Goal: Task Accomplishment & Management: Complete application form

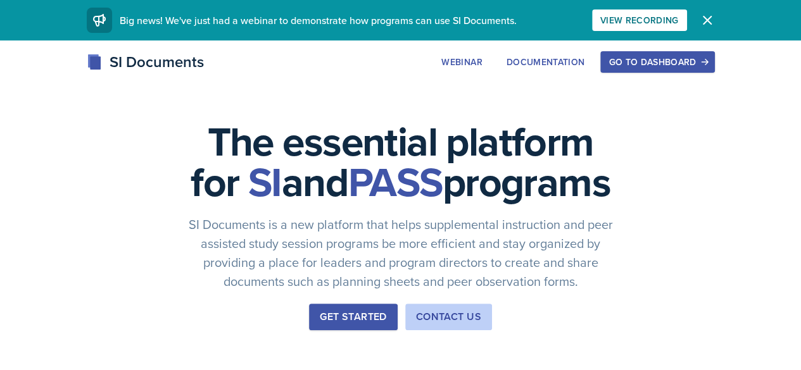
click at [714, 70] on button "Go to Dashboard" at bounding box center [657, 62] width 114 height 22
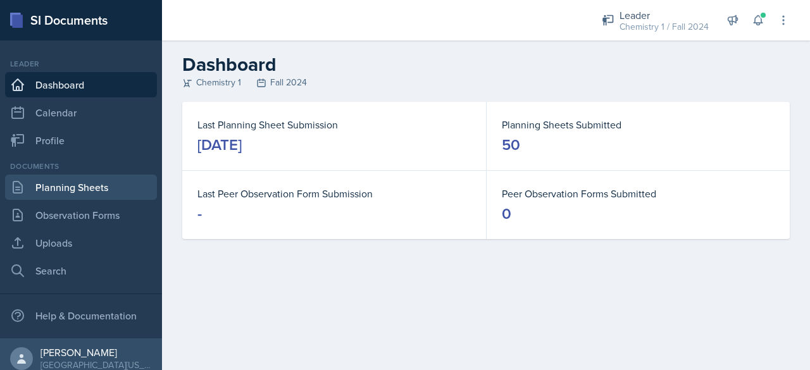
click at [70, 187] on link "Planning Sheets" at bounding box center [81, 187] width 152 height 25
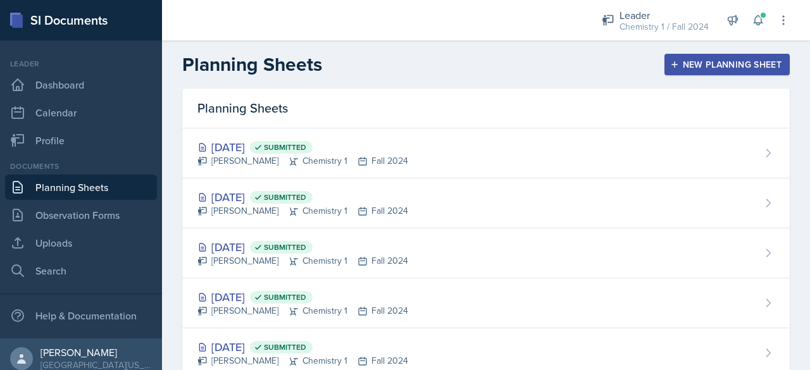
click at [690, 55] on button "New Planning Sheet" at bounding box center [727, 65] width 125 height 22
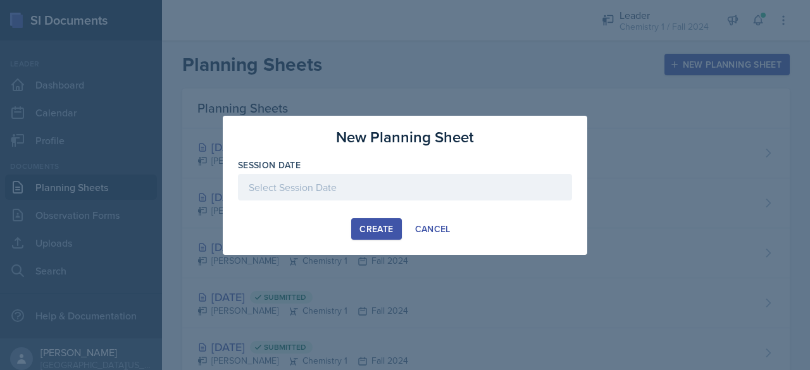
click at [361, 185] on div at bounding box center [405, 187] width 334 height 27
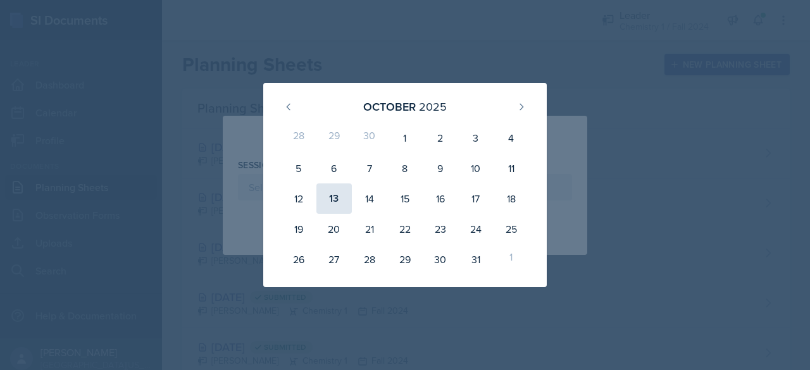
click at [322, 198] on div "13" at bounding box center [334, 199] width 35 height 30
type input "[DATE]"
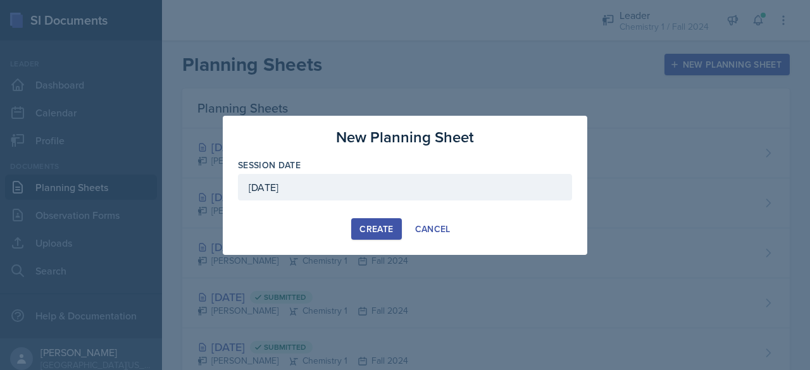
click at [354, 218] on button "Create" at bounding box center [376, 229] width 50 height 22
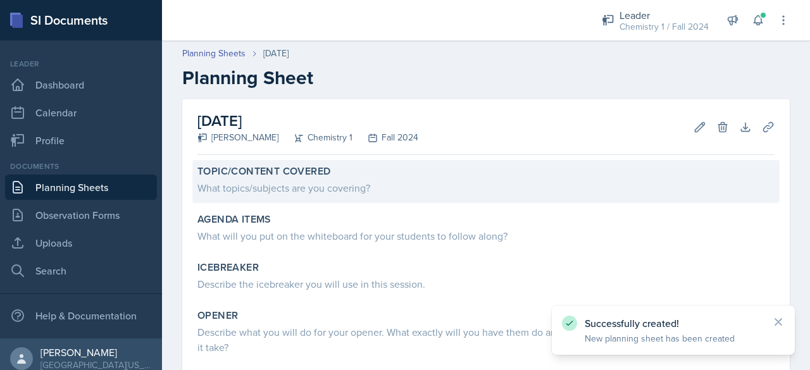
click at [275, 189] on div "What topics/subjects are you covering?" at bounding box center [486, 187] width 577 height 15
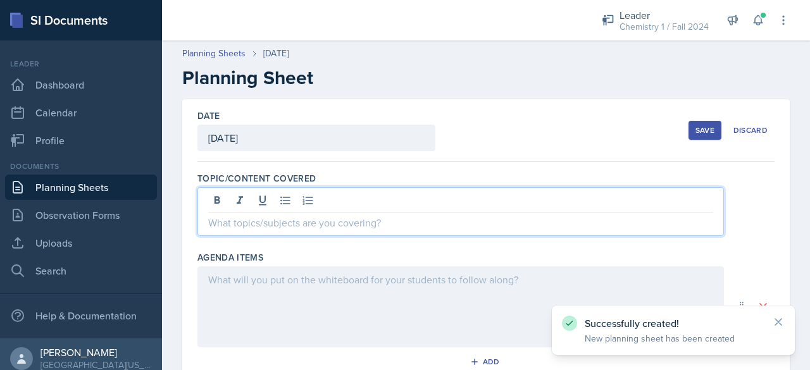
click at [271, 201] on div at bounding box center [461, 211] width 527 height 49
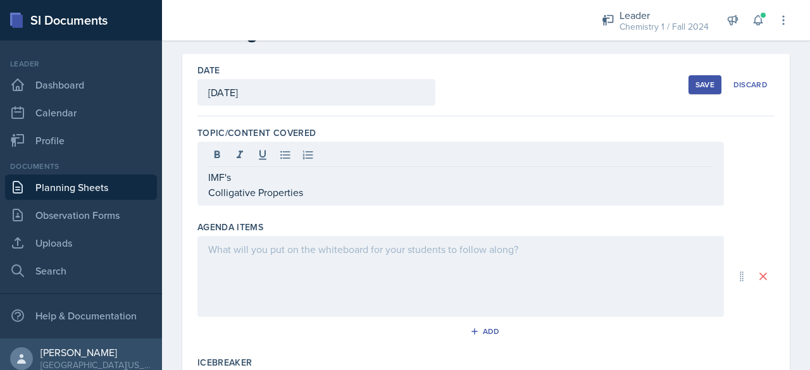
click at [298, 272] on div at bounding box center [461, 276] width 527 height 81
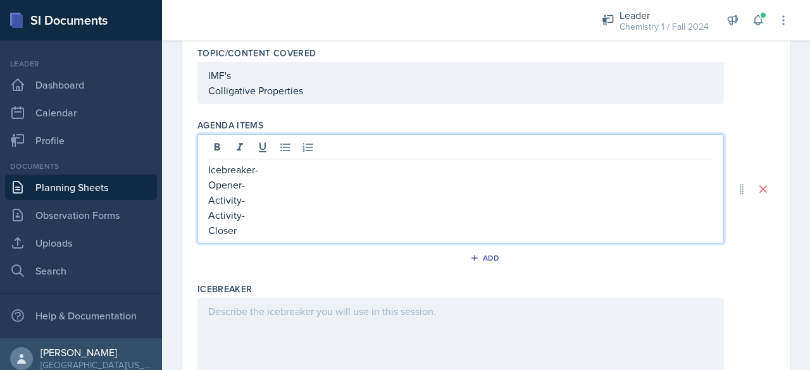
scroll to position [127, 0]
click at [282, 223] on p "Closer- Questions" at bounding box center [460, 229] width 505 height 15
click at [279, 181] on p "Opener-" at bounding box center [460, 183] width 505 height 15
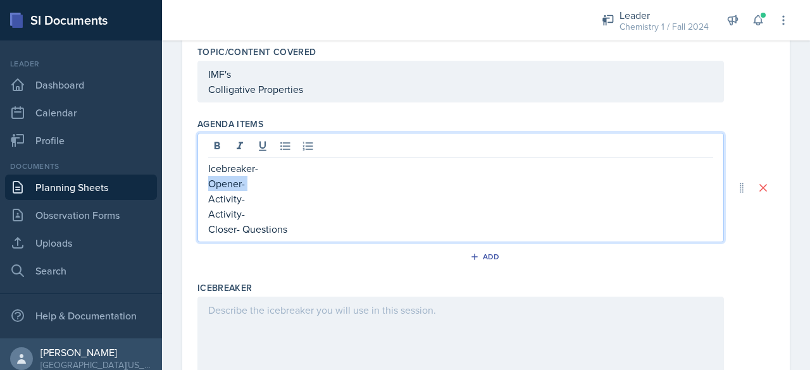
click at [279, 181] on p "Opener-" at bounding box center [460, 183] width 505 height 15
click at [291, 167] on p "Icebreaker-" at bounding box center [460, 168] width 505 height 15
click at [284, 189] on p "Opener-" at bounding box center [460, 183] width 505 height 15
click at [285, 194] on p "Activity-" at bounding box center [460, 198] width 505 height 15
click at [271, 218] on p "Activity-" at bounding box center [460, 213] width 505 height 15
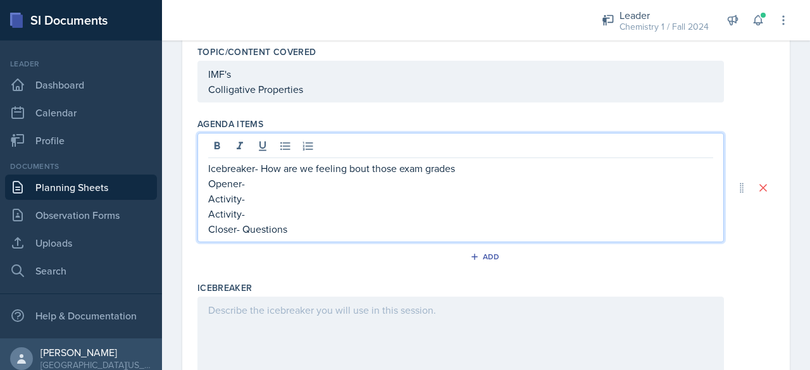
click at [267, 176] on p "Opener-" at bounding box center [460, 183] width 505 height 15
click at [276, 192] on p "Activity-" at bounding box center [460, 198] width 505 height 15
click at [277, 206] on p "Activity-" at bounding box center [460, 213] width 505 height 15
click at [256, 186] on p "Opener-" at bounding box center [460, 183] width 505 height 15
click at [268, 222] on p "Closer- Questions" at bounding box center [460, 229] width 505 height 15
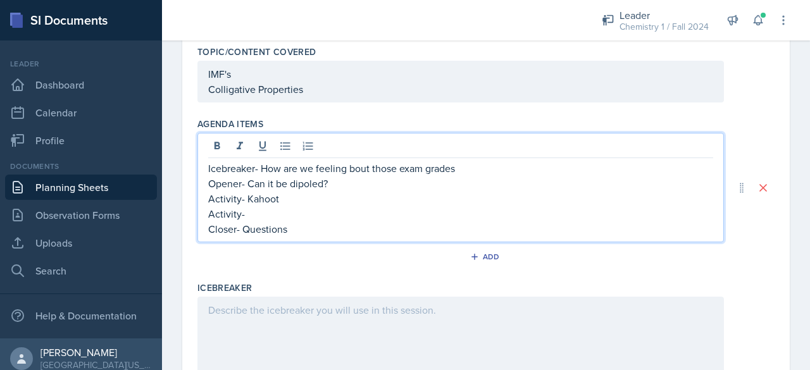
click at [289, 212] on p "Activity-" at bounding box center [460, 213] width 505 height 15
click at [303, 181] on p "Opener- Can it be dipoled?" at bounding box center [460, 183] width 505 height 15
click at [282, 206] on p "Activity-" at bounding box center [460, 213] width 505 height 15
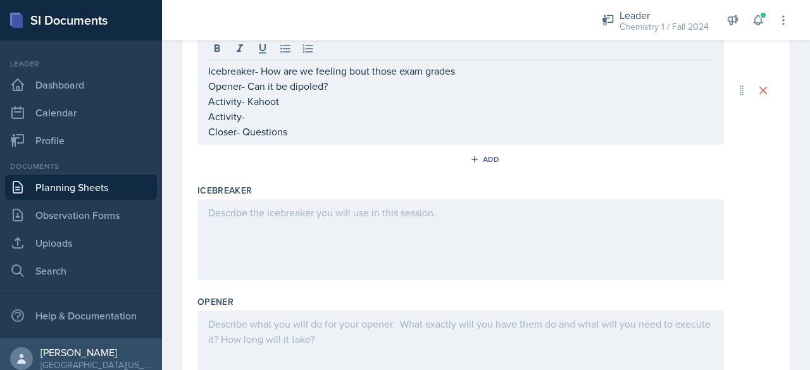
click at [284, 245] on div at bounding box center [461, 239] width 527 height 81
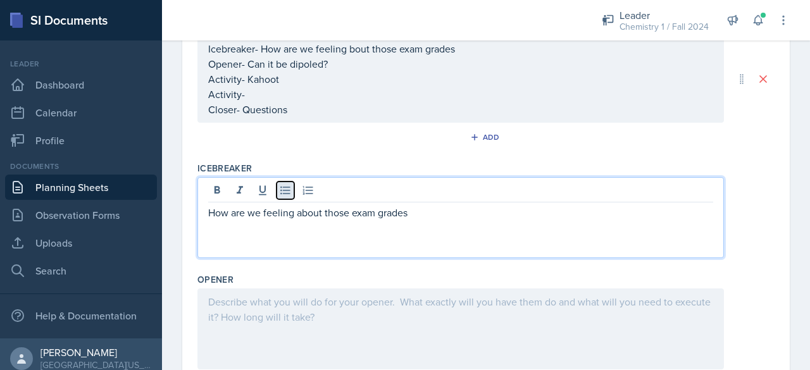
click at [286, 194] on button at bounding box center [286, 191] width 18 height 18
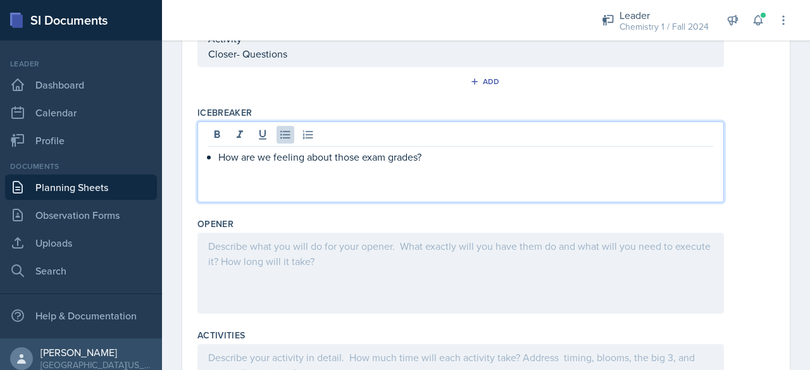
click at [304, 256] on div at bounding box center [461, 273] width 527 height 81
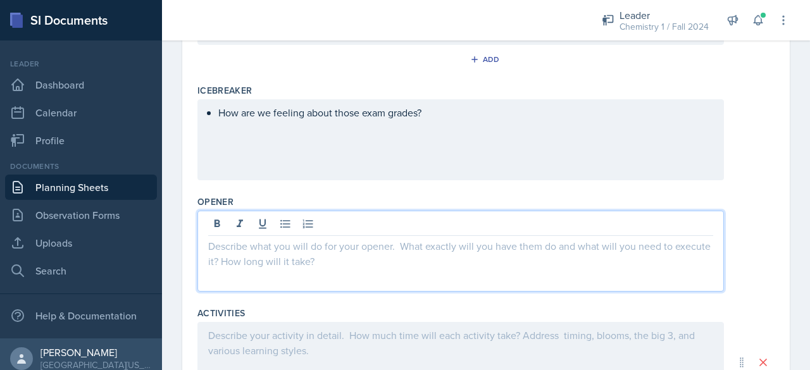
scroll to position [339, 0]
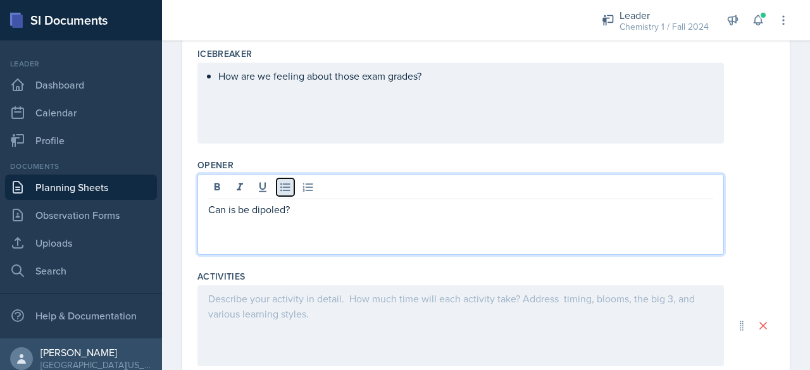
click at [284, 189] on icon at bounding box center [285, 187] width 13 height 13
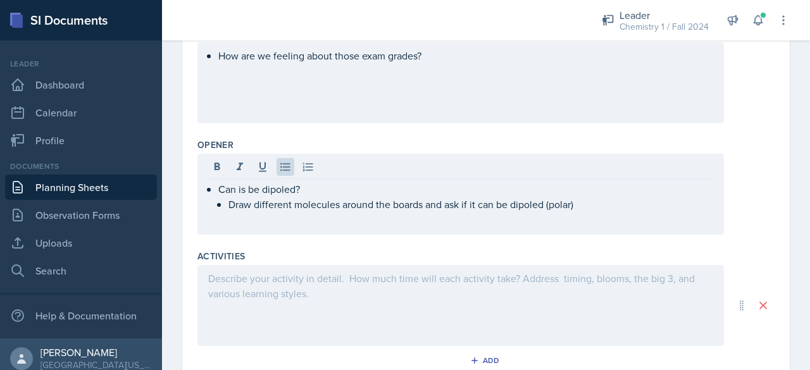
click at [295, 294] on div at bounding box center [461, 305] width 527 height 81
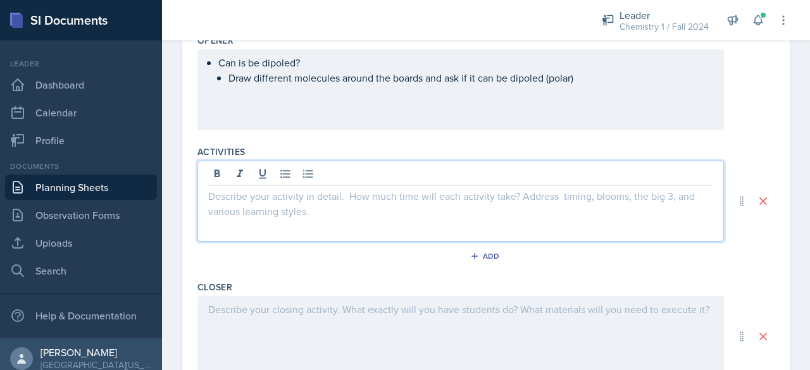
scroll to position [464, 0]
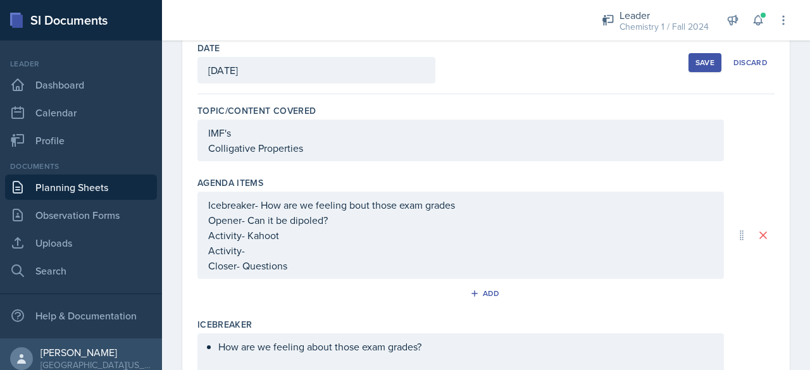
click at [271, 243] on p "Activity-" at bounding box center [460, 250] width 505 height 15
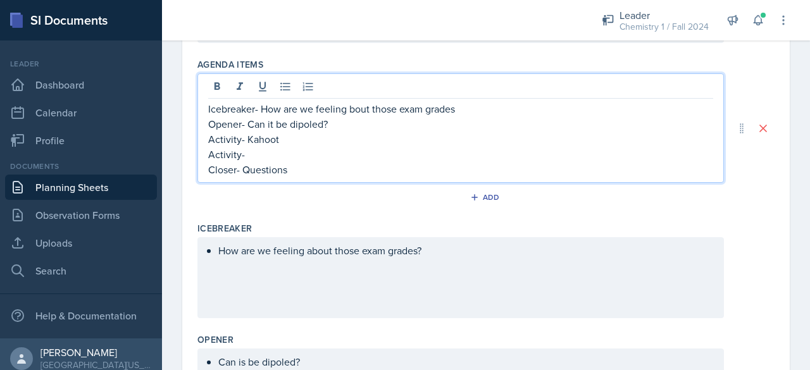
scroll to position [204, 0]
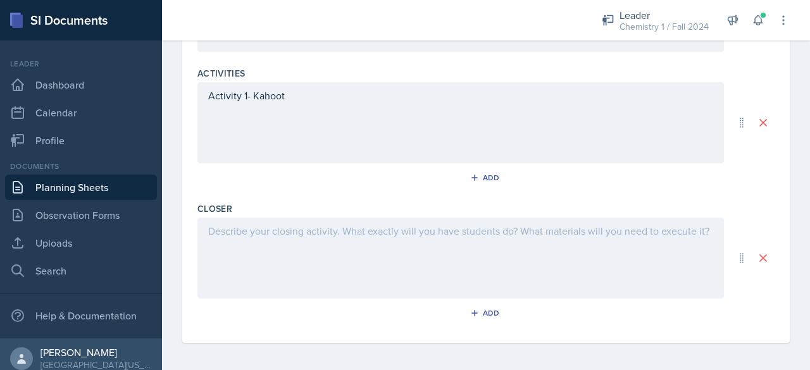
click at [266, 236] on div at bounding box center [461, 258] width 527 height 81
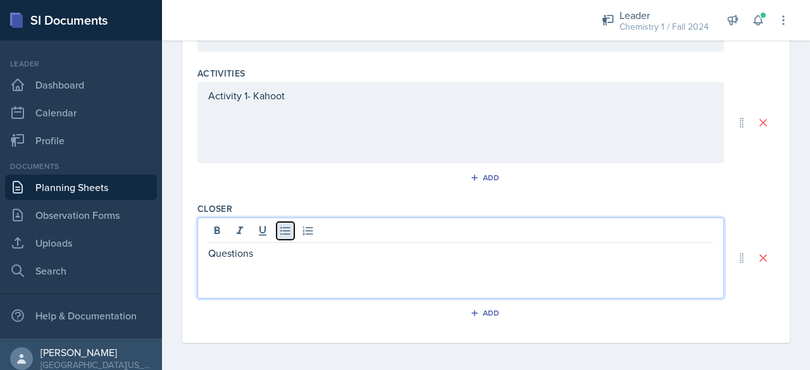
click at [279, 232] on icon at bounding box center [285, 231] width 13 height 13
click at [223, 251] on p "Questions" at bounding box center [465, 253] width 495 height 15
click at [218, 262] on li at bounding box center [465, 268] width 495 height 15
click at [216, 251] on div "Questions" at bounding box center [460, 253] width 505 height 15
click at [216, 251] on div "Questions" at bounding box center [460, 261] width 505 height 30
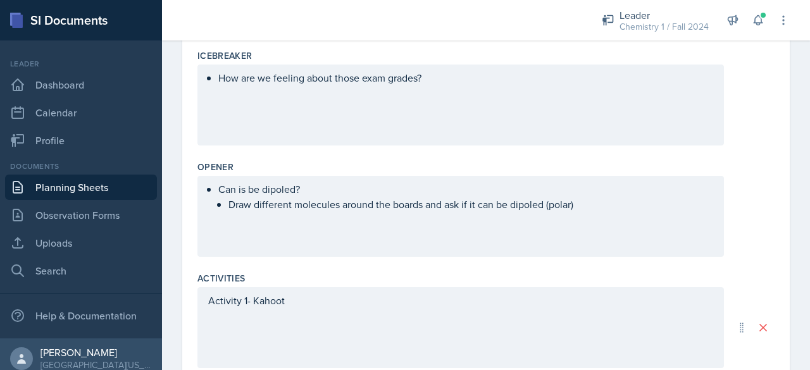
scroll to position [337, 0]
click at [625, 206] on p "Draw different molecules around the boards and ask if it can be dipoled (polar)" at bounding box center [471, 204] width 485 height 15
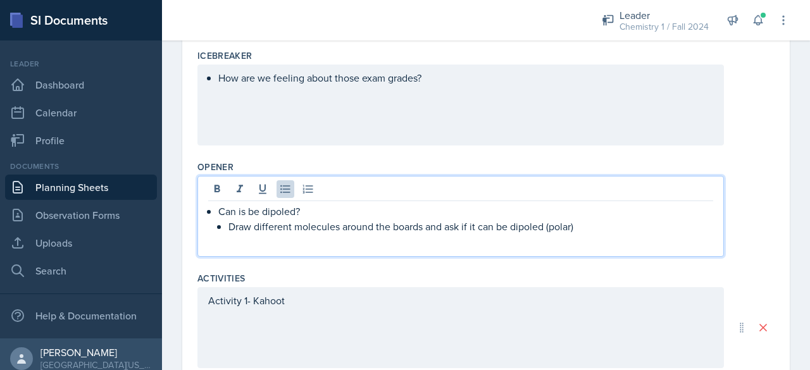
scroll to position [359, 0]
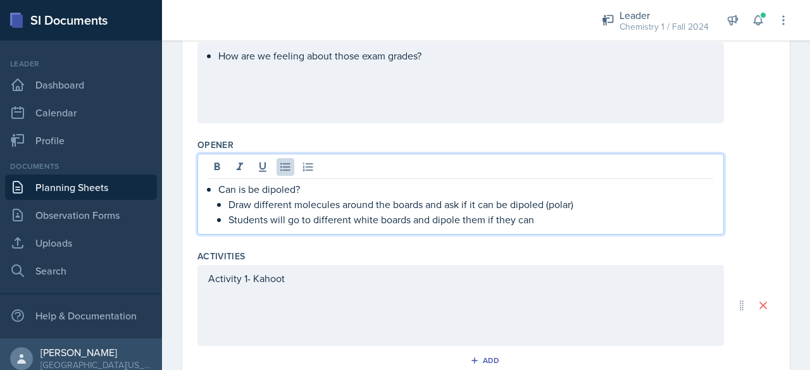
drag, startPoint x: 217, startPoint y: 187, endPoint x: 556, endPoint y: 229, distance: 341.8
click at [556, 229] on div "Can is be dipoled? Draw different molecules around the boards and ask if it can…" at bounding box center [461, 194] width 527 height 81
copy li "Can is be dipoled? Draw different molecules around the boards and ask if it can…"
click at [396, 282] on div "Activity 1- Kahoot" at bounding box center [461, 305] width 527 height 81
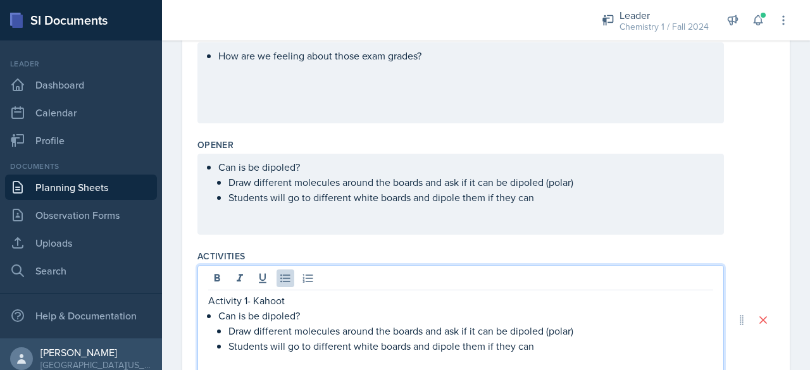
click at [207, 302] on div "Activity 1- Kahoot Can is be dipoled? Draw different molecules around the board…" at bounding box center [461, 320] width 527 height 110
click at [292, 295] on p "Activity 1- Kahoot" at bounding box center [460, 300] width 505 height 15
click at [287, 279] on icon at bounding box center [284, 279] width 9 height 8
click at [216, 311] on div "Activity 1- Kahoot Can is be dipoled? Draw different molecules around the board…" at bounding box center [460, 331] width 505 height 76
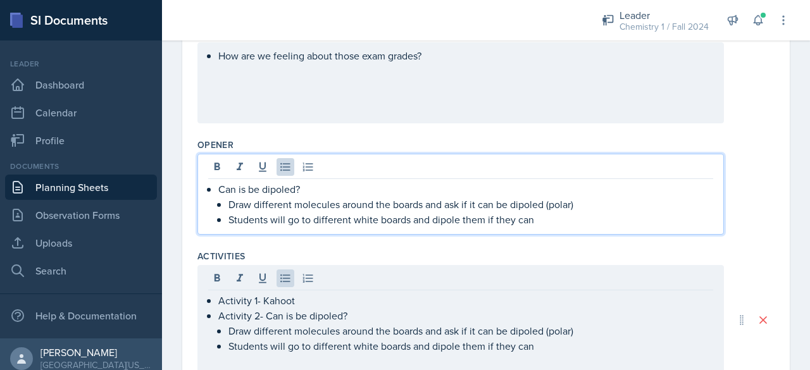
drag, startPoint x: 215, startPoint y: 165, endPoint x: 624, endPoint y: 228, distance: 413.1
click at [624, 228] on div "Can is be dipoled? Draw different molecules around the boards and ask if it can…" at bounding box center [461, 194] width 527 height 81
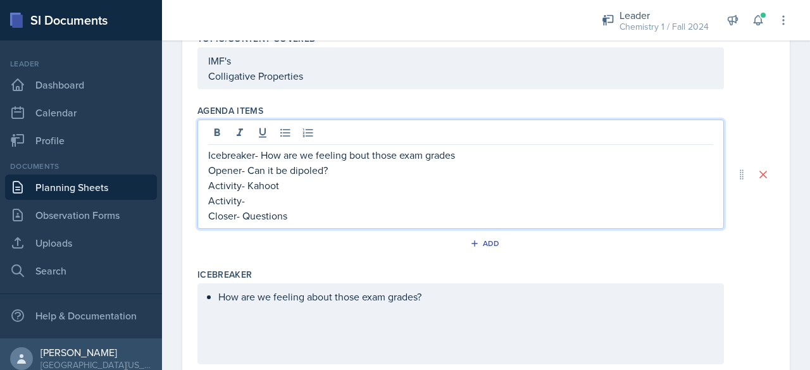
scroll to position [162, 0]
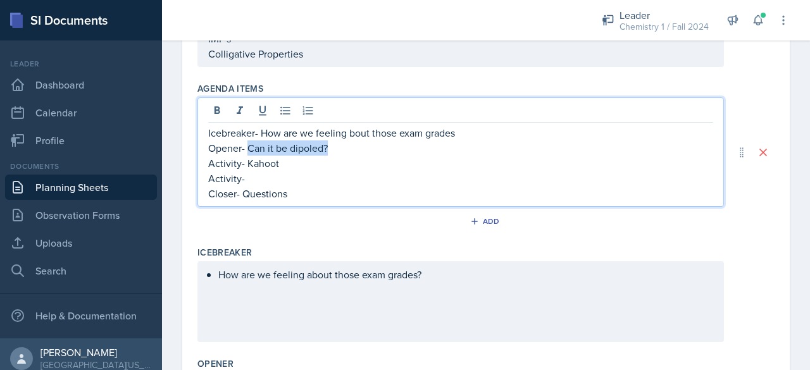
drag, startPoint x: 249, startPoint y: 147, endPoint x: 334, endPoint y: 146, distance: 84.2
click at [334, 146] on p "Opener- Can it be dipoled?" at bounding box center [460, 148] width 505 height 15
copy p "Can it be dipoled?"
click at [317, 172] on p "Activity-" at bounding box center [460, 178] width 505 height 15
drag, startPoint x: 248, startPoint y: 146, endPoint x: 337, endPoint y: 142, distance: 88.7
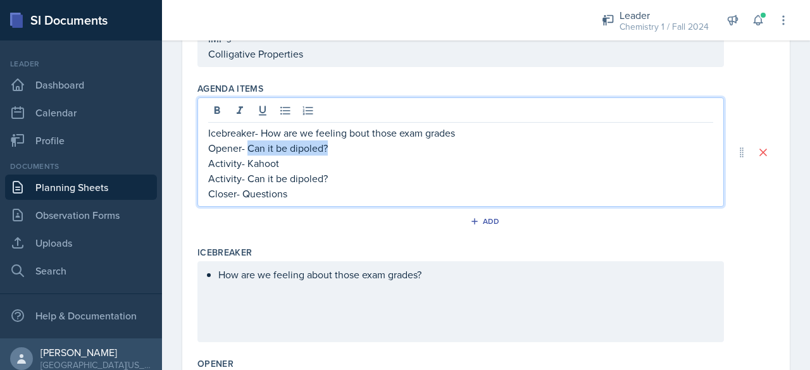
click at [337, 142] on p "Opener- Can it be dipoled?" at bounding box center [460, 148] width 505 height 15
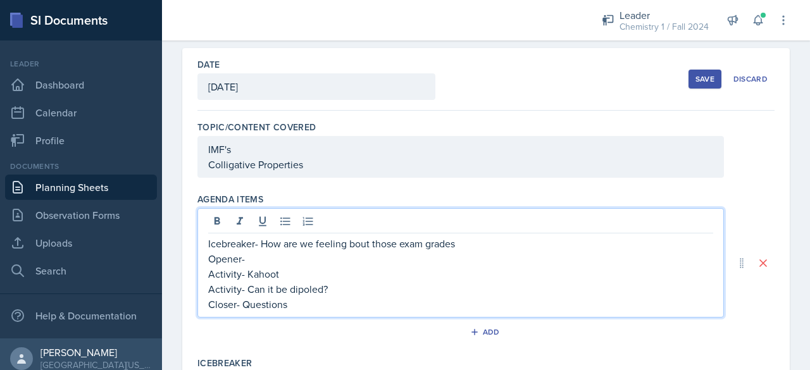
scroll to position [0, 0]
